Goal: Task Accomplishment & Management: Use online tool/utility

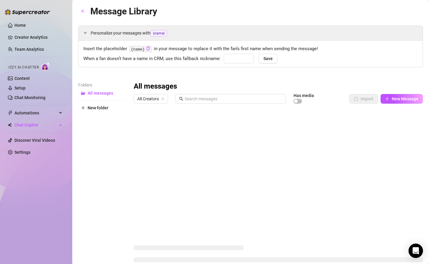
type input "babe"
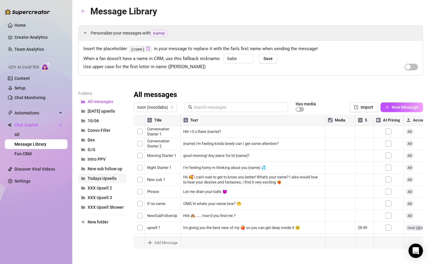
click at [100, 180] on span "Todays Upsells" at bounding box center [102, 178] width 29 height 5
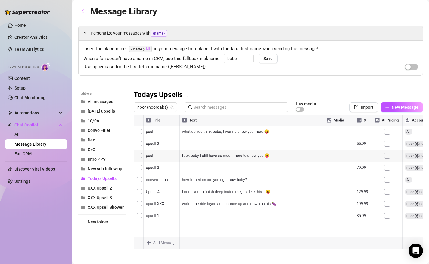
click at [142, 144] on div at bounding box center [278, 182] width 289 height 134
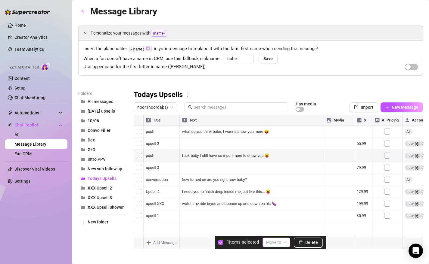
click at [269, 242] on input "search" at bounding box center [273, 242] width 15 height 9
click at [272, 166] on div "All messages" at bounding box center [285, 163] width 35 height 7
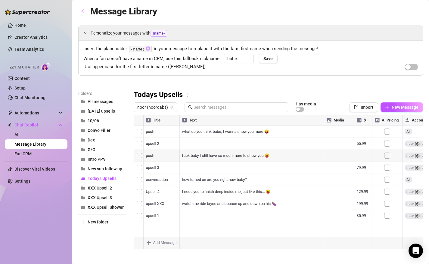
drag, startPoint x: 135, startPoint y: 226, endPoint x: 142, endPoint y: 146, distance: 80.9
click at [142, 146] on div at bounding box center [278, 182] width 289 height 134
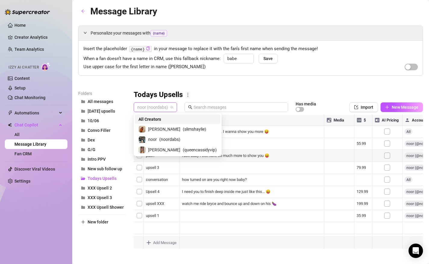
click at [153, 106] on span "noor (noordabs)" at bounding box center [155, 107] width 36 height 9
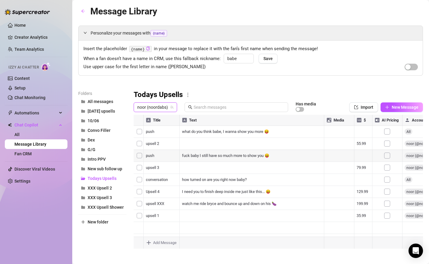
click at [163, 109] on span "noor (noordabs)" at bounding box center [155, 107] width 36 height 9
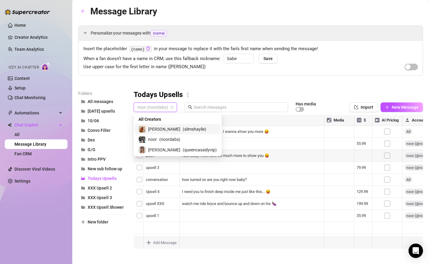
click at [160, 130] on span "[PERSON_NAME]" at bounding box center [164, 129] width 32 height 7
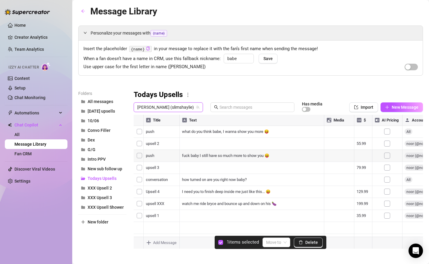
click at [141, 143] on div at bounding box center [278, 182] width 289 height 134
click at [138, 172] on div at bounding box center [278, 182] width 289 height 134
click at [138, 170] on div at bounding box center [278, 182] width 289 height 134
click at [280, 240] on input "search" at bounding box center [273, 242] width 15 height 9
click at [277, 166] on div "All messages" at bounding box center [285, 163] width 35 height 7
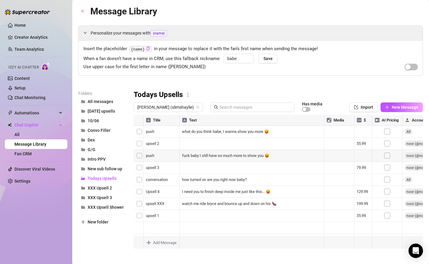
drag, startPoint x: 135, startPoint y: 226, endPoint x: 150, endPoint y: 145, distance: 83.1
click at [150, 145] on div at bounding box center [278, 182] width 289 height 134
drag, startPoint x: 136, startPoint y: 220, endPoint x: 144, endPoint y: 149, distance: 71.7
click at [144, 149] on div at bounding box center [278, 182] width 289 height 134
